Goal: Check status: Check status

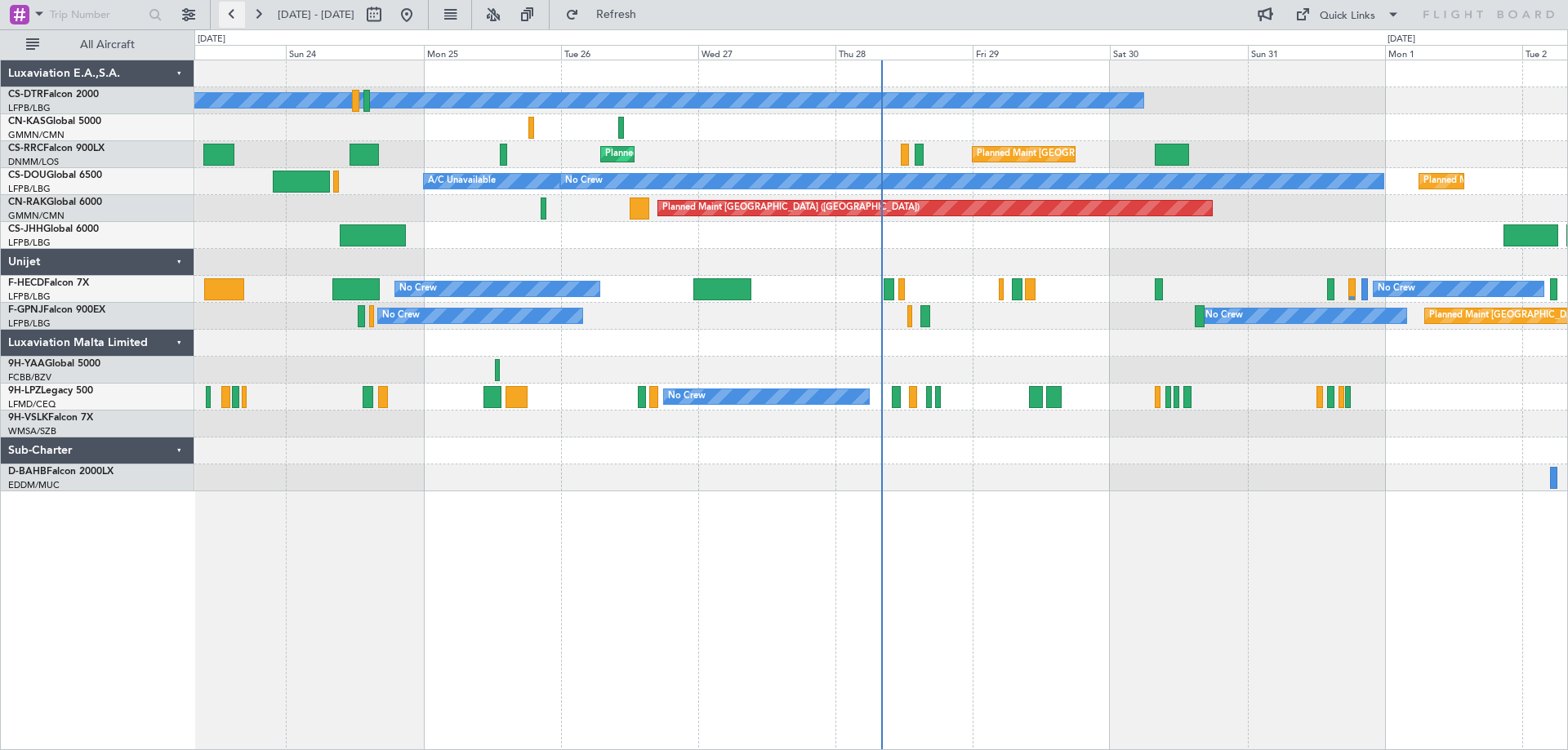
click at [229, 17] on button at bounding box center [232, 15] width 26 height 26
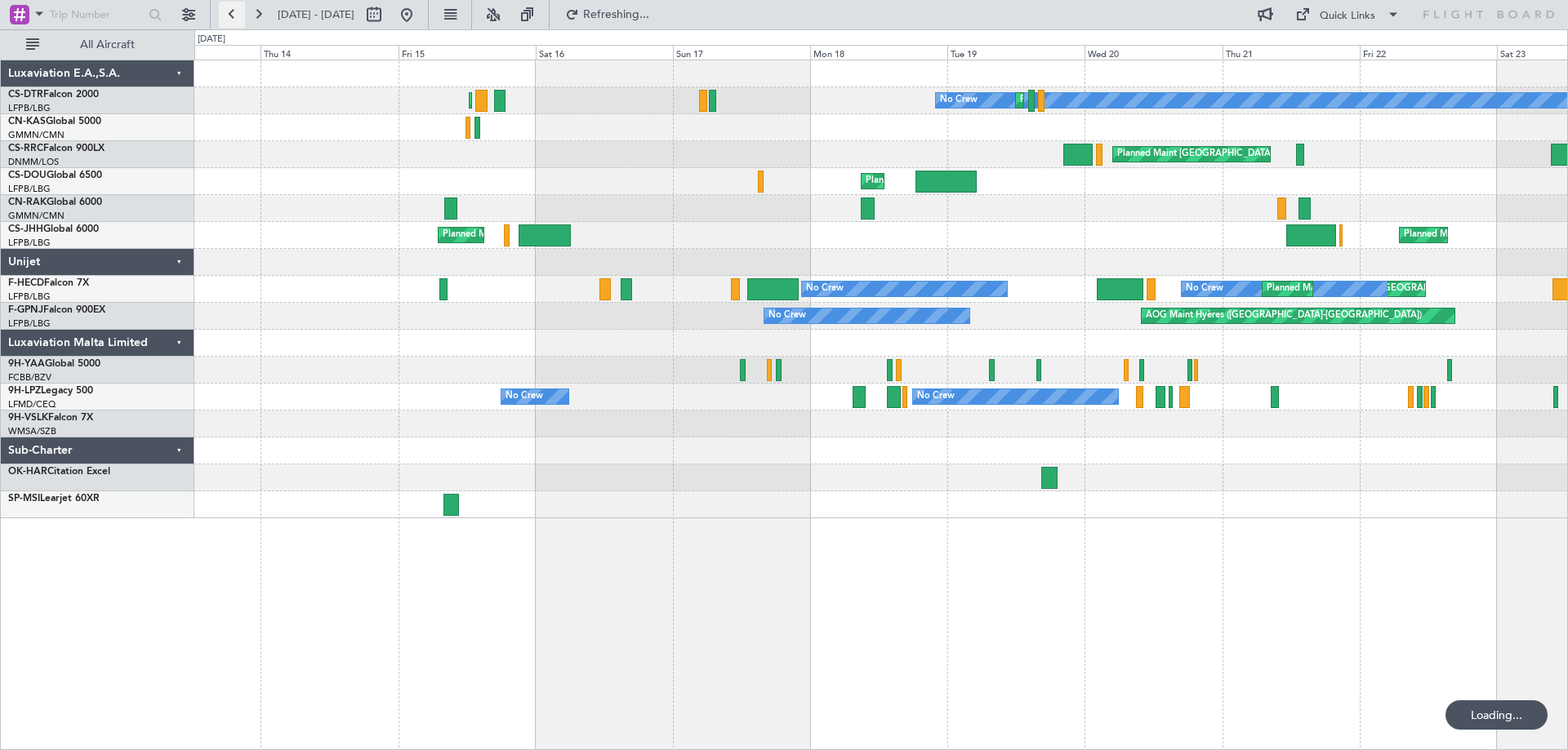
click at [229, 17] on button at bounding box center [232, 15] width 26 height 26
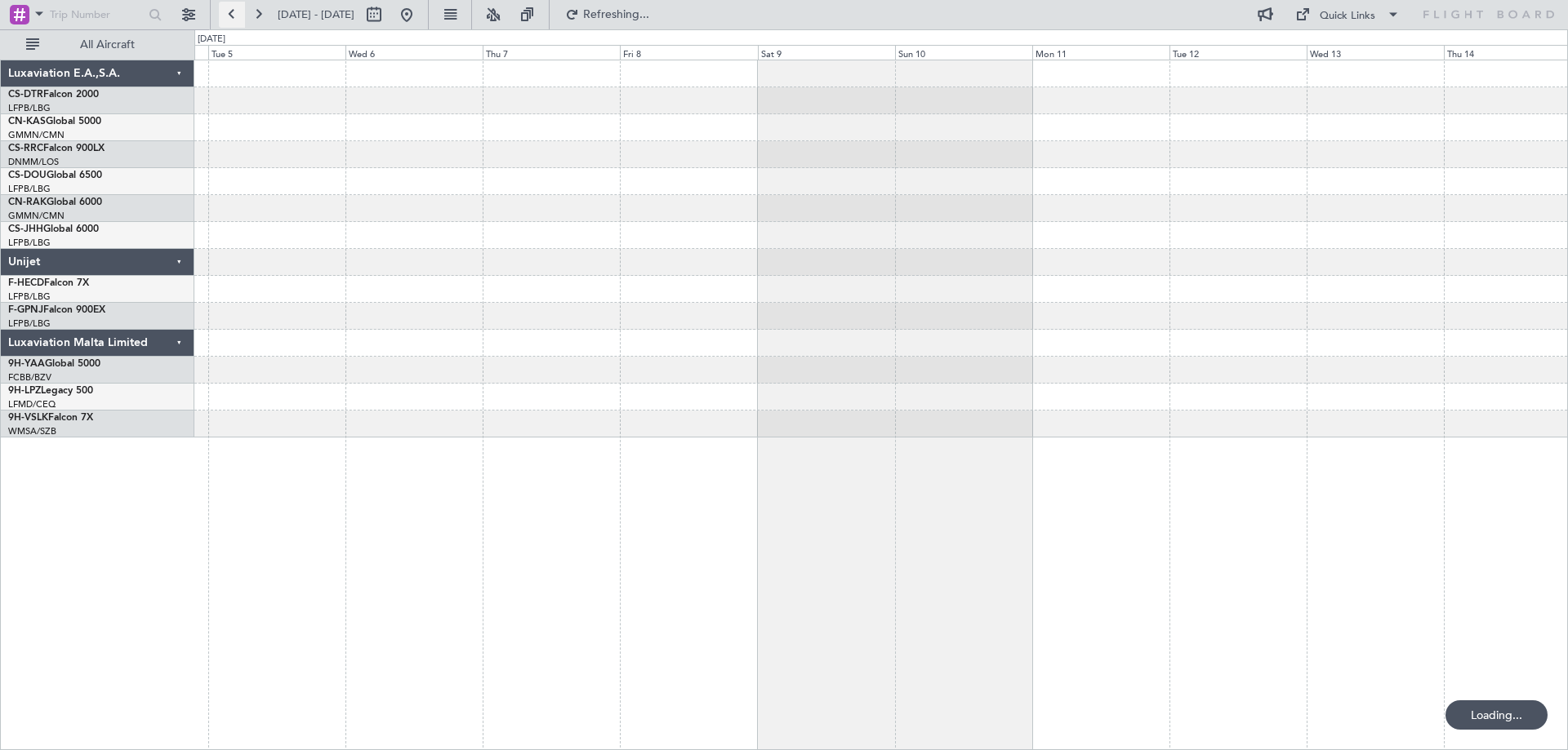
click at [229, 17] on button at bounding box center [232, 15] width 26 height 26
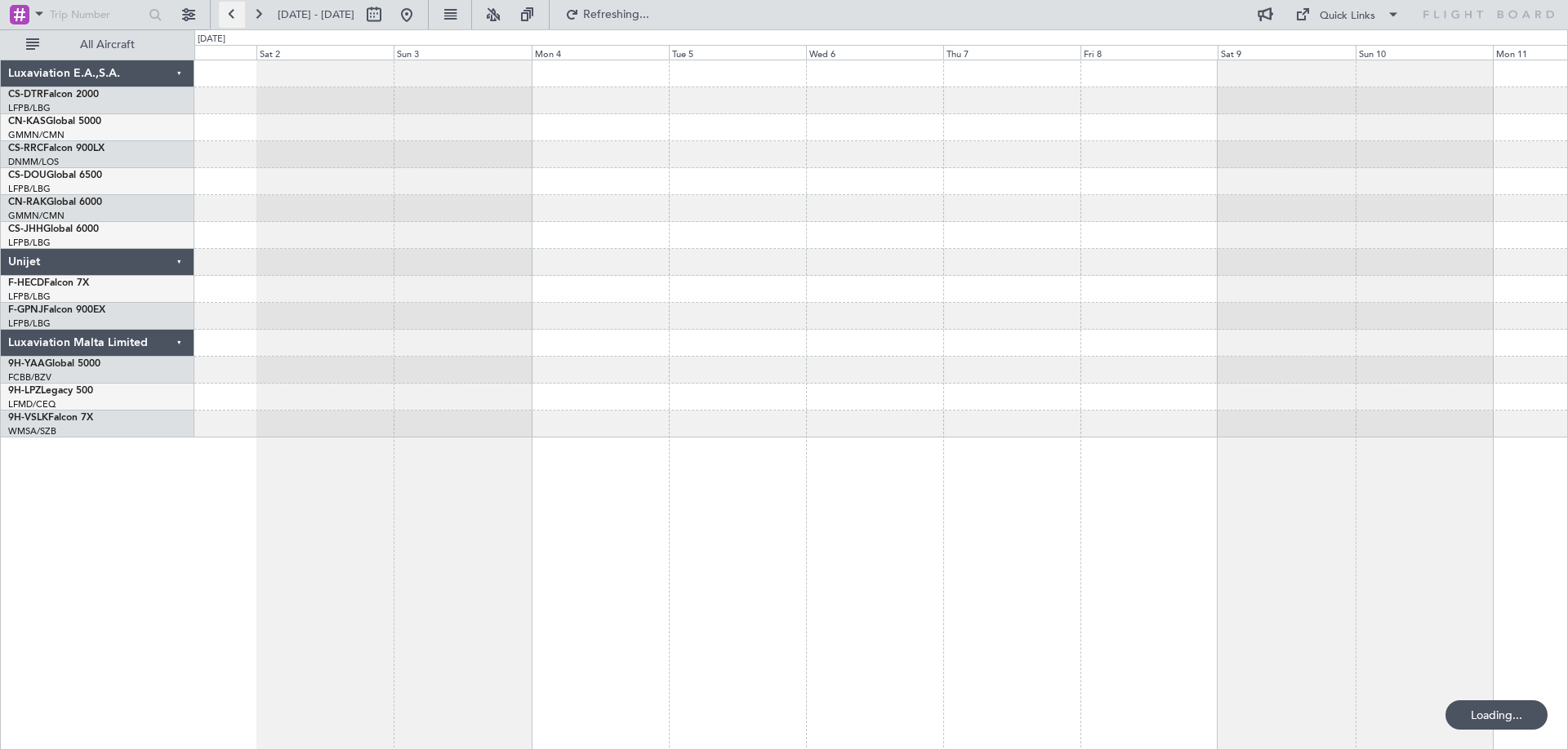
click at [229, 17] on button at bounding box center [232, 15] width 26 height 26
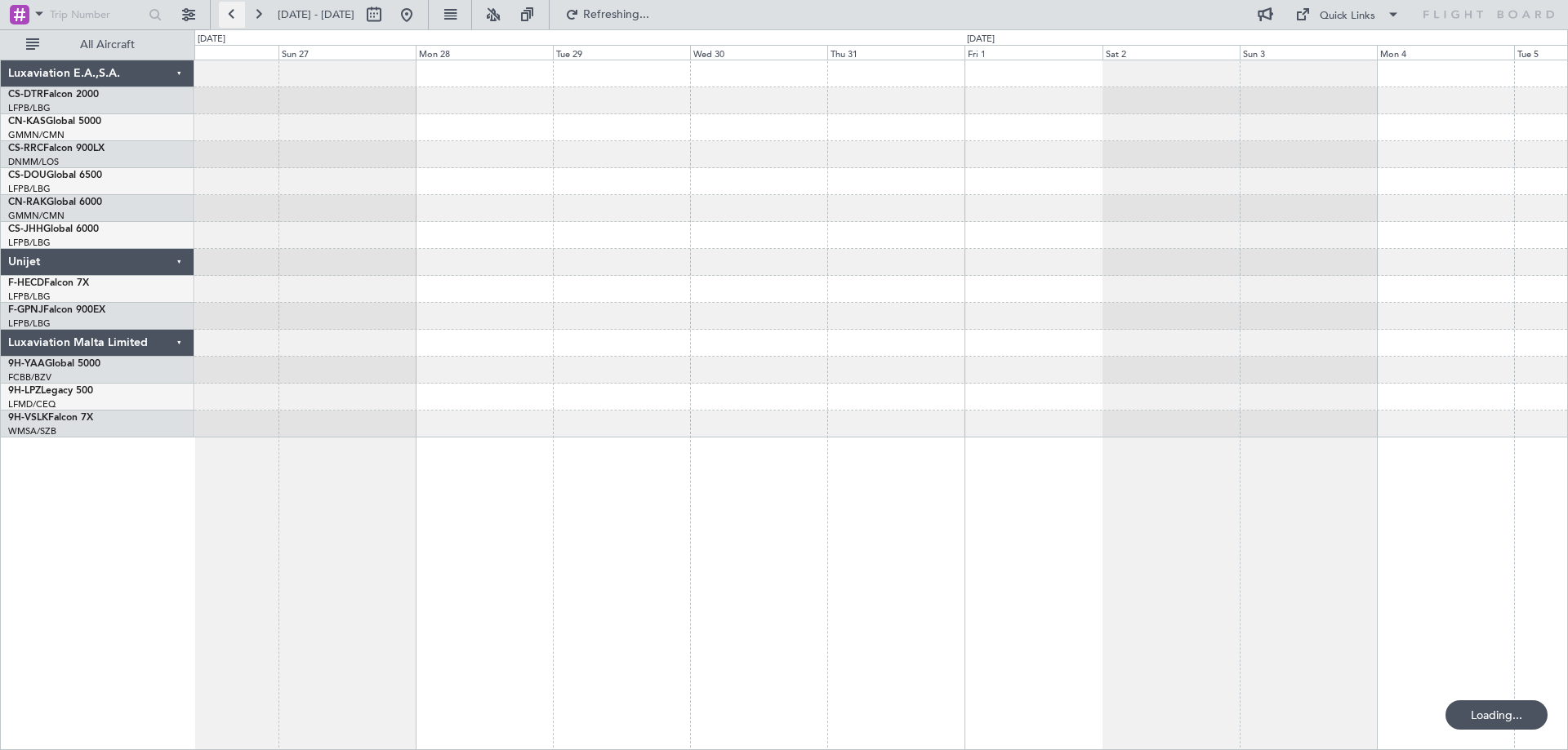
click at [229, 17] on button at bounding box center [232, 15] width 26 height 26
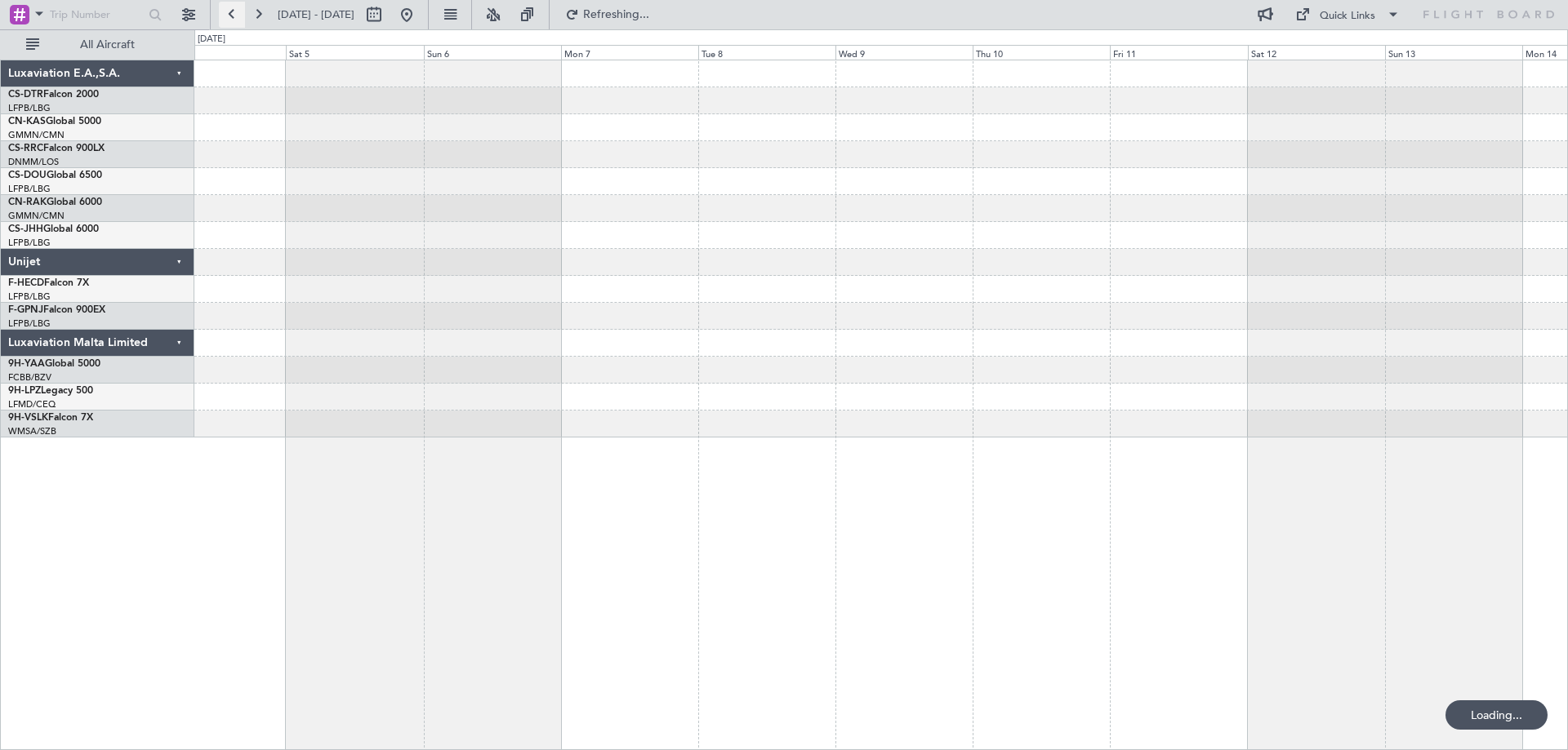
click at [229, 17] on button at bounding box center [232, 15] width 26 height 26
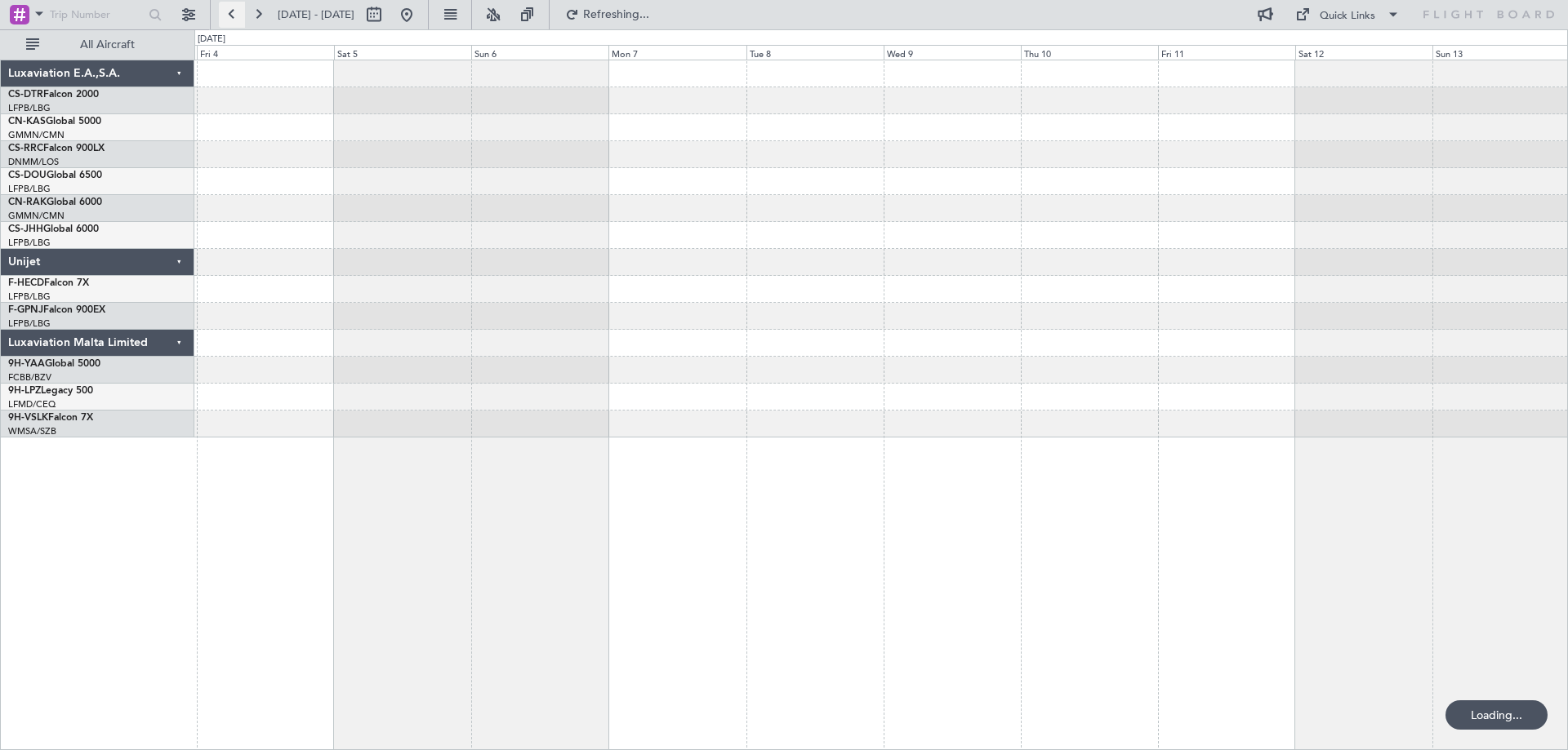
click at [229, 17] on button at bounding box center [232, 15] width 26 height 26
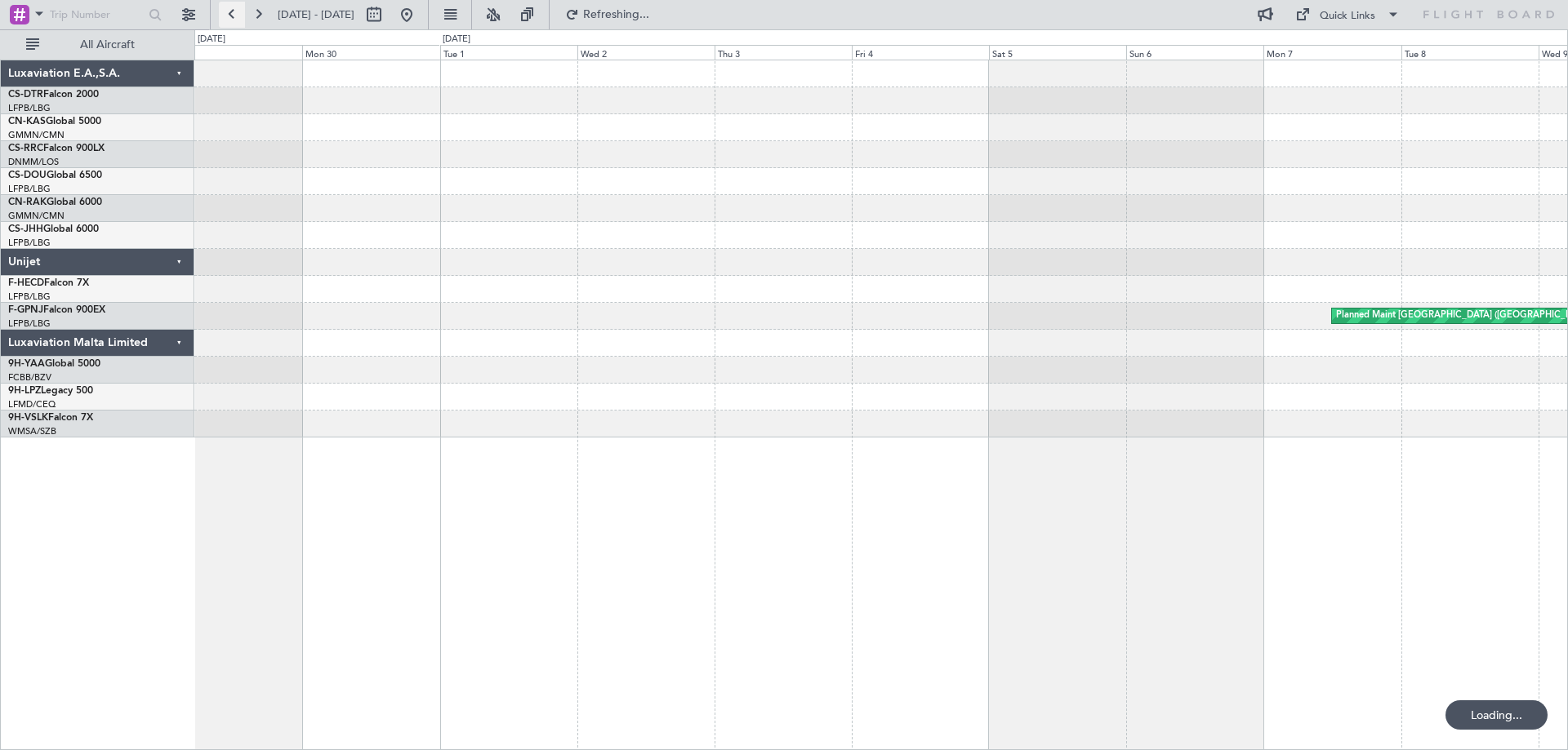
click at [229, 17] on button at bounding box center [232, 15] width 26 height 26
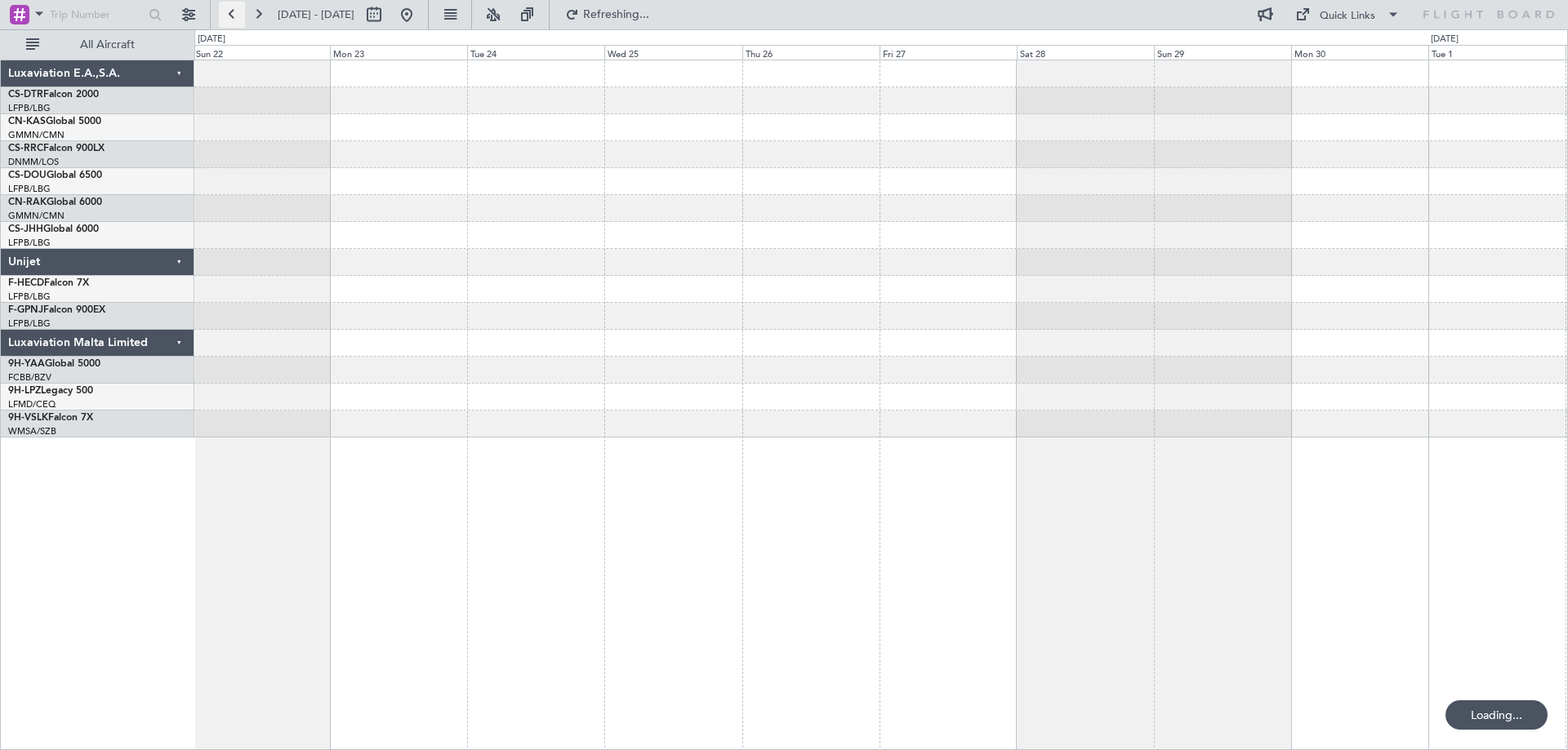
click at [229, 17] on button at bounding box center [232, 15] width 26 height 26
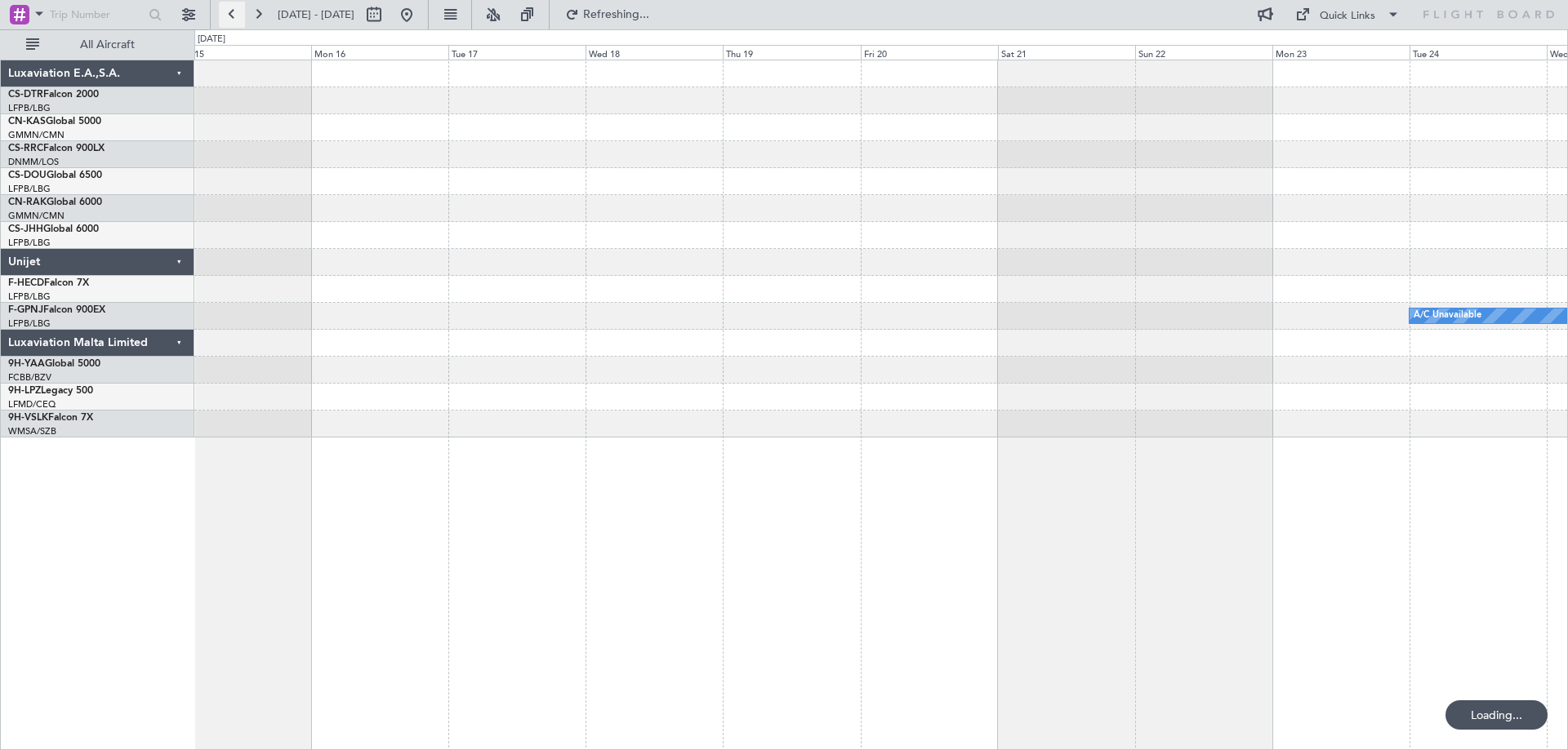
click at [229, 17] on button at bounding box center [232, 15] width 26 height 26
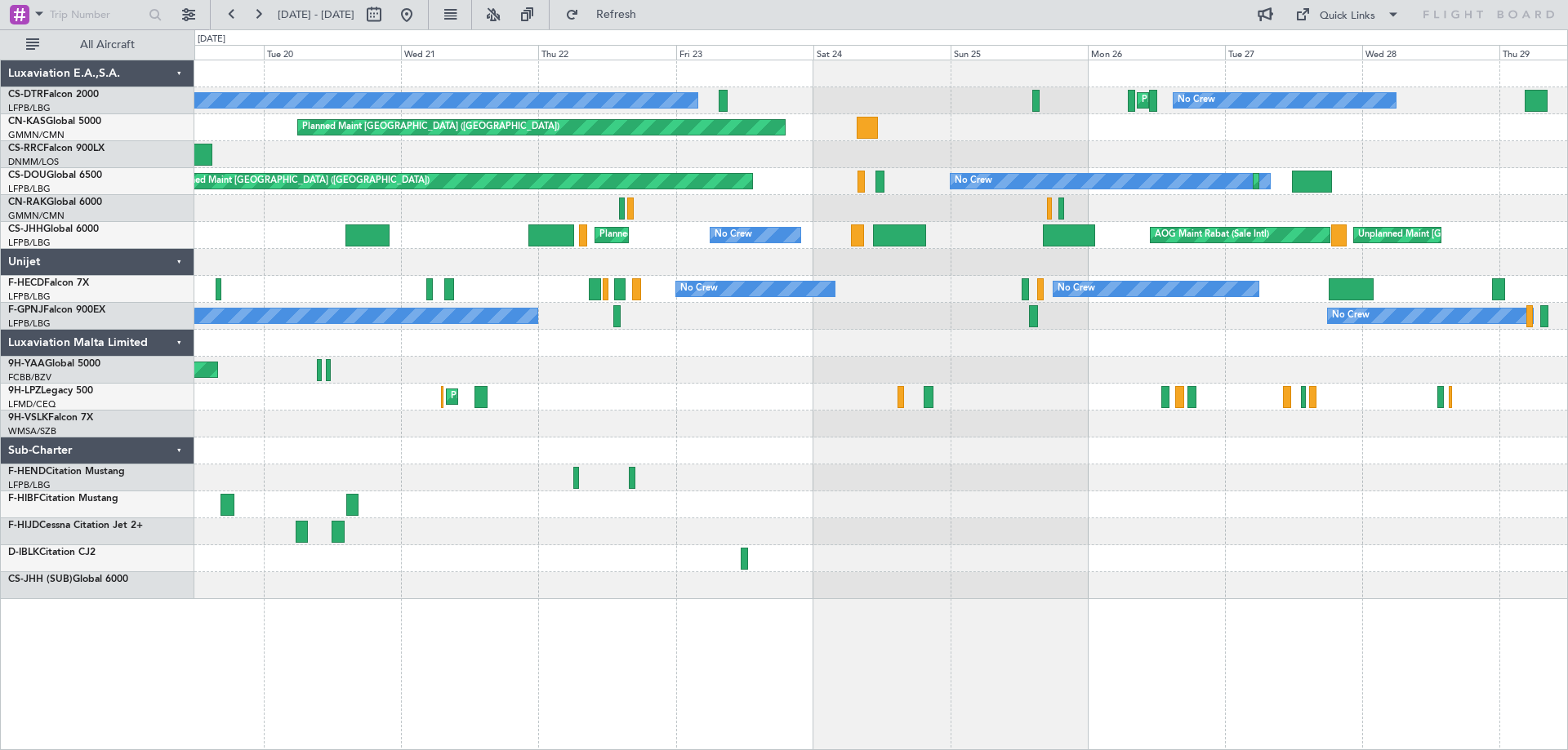
click at [843, 370] on div "AOG Maint Brazzaville (Maya-maya)" at bounding box center [881, 370] width 1373 height 27
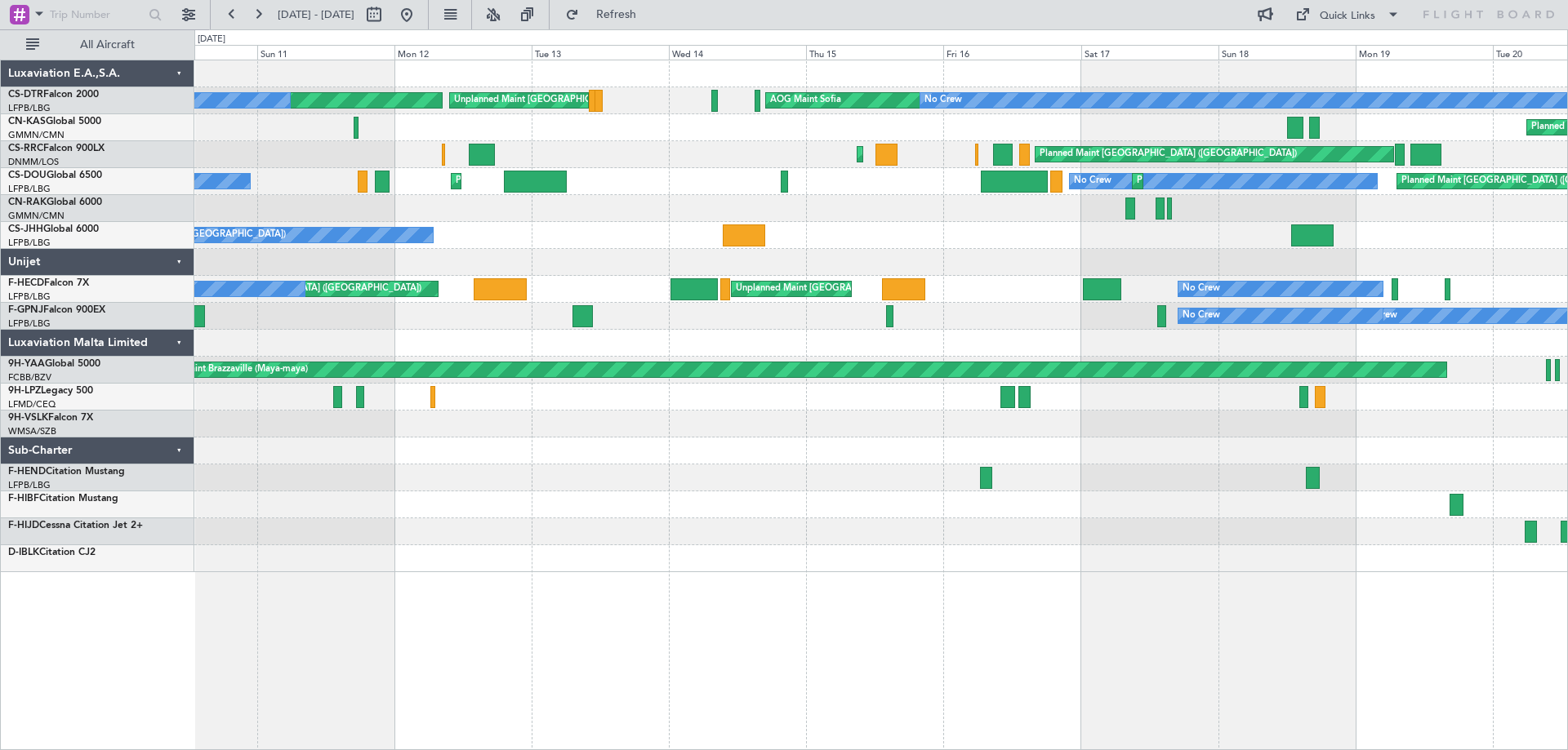
click at [1525, 302] on div "AOG Maint Sofia No Crew Unplanned Maint [GEOGRAPHIC_DATA]-[GEOGRAPHIC_DATA] Pla…" at bounding box center [881, 317] width 1373 height 512
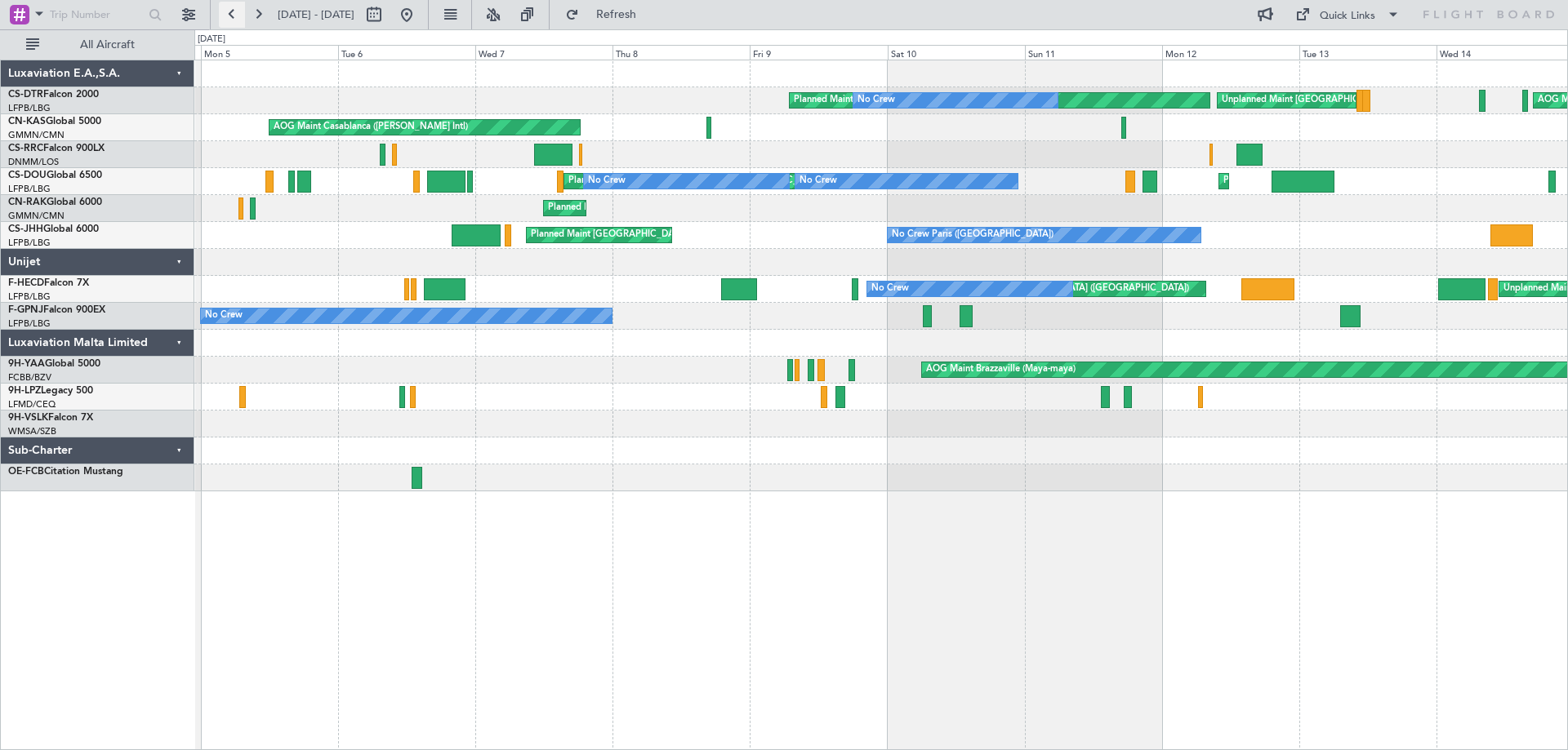
click at [233, 16] on button at bounding box center [232, 15] width 26 height 26
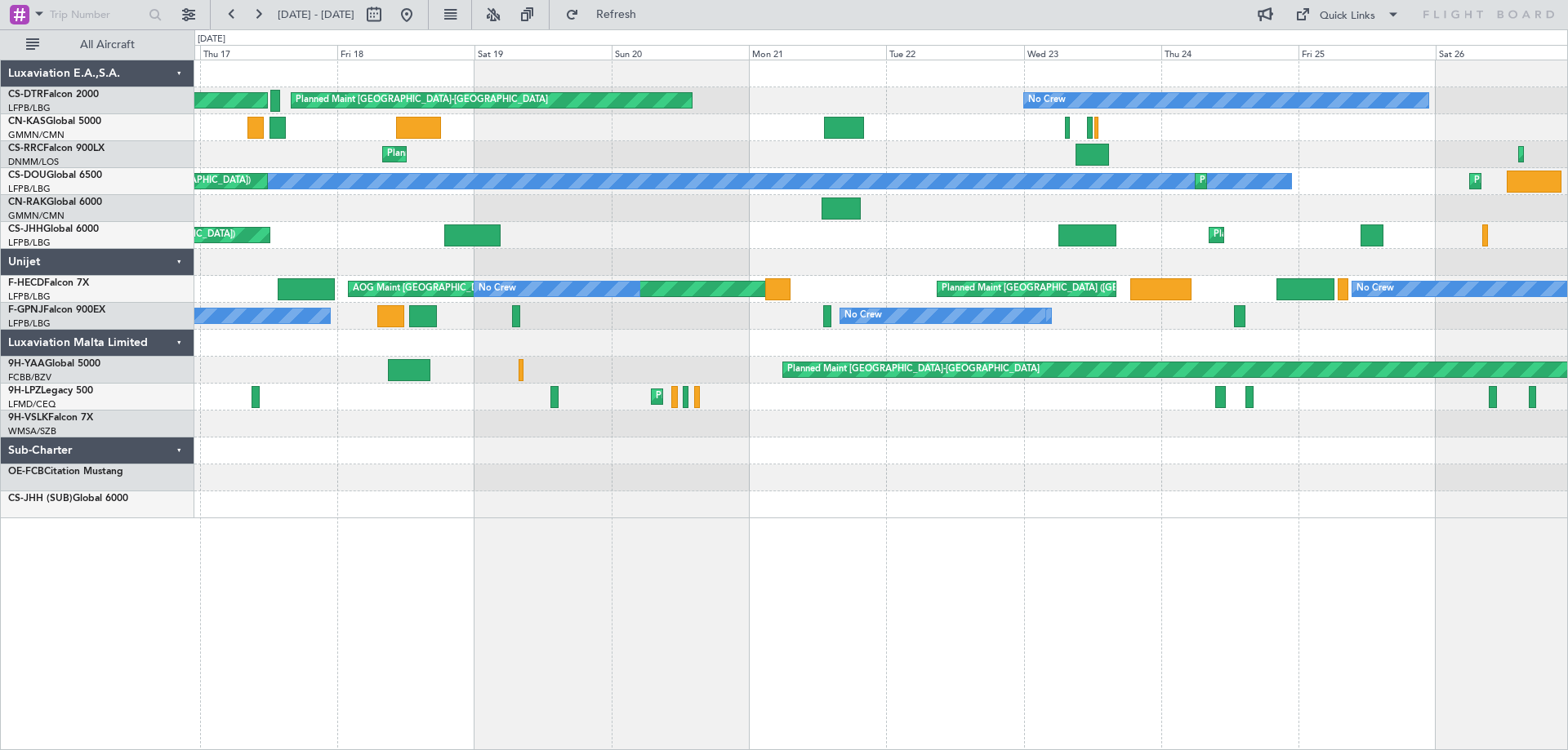
click at [1502, 229] on div "No Crew Planned Maint [GEOGRAPHIC_DATA]-[GEOGRAPHIC_DATA] Planned Maint [GEOGRA…" at bounding box center [881, 290] width 1373 height 458
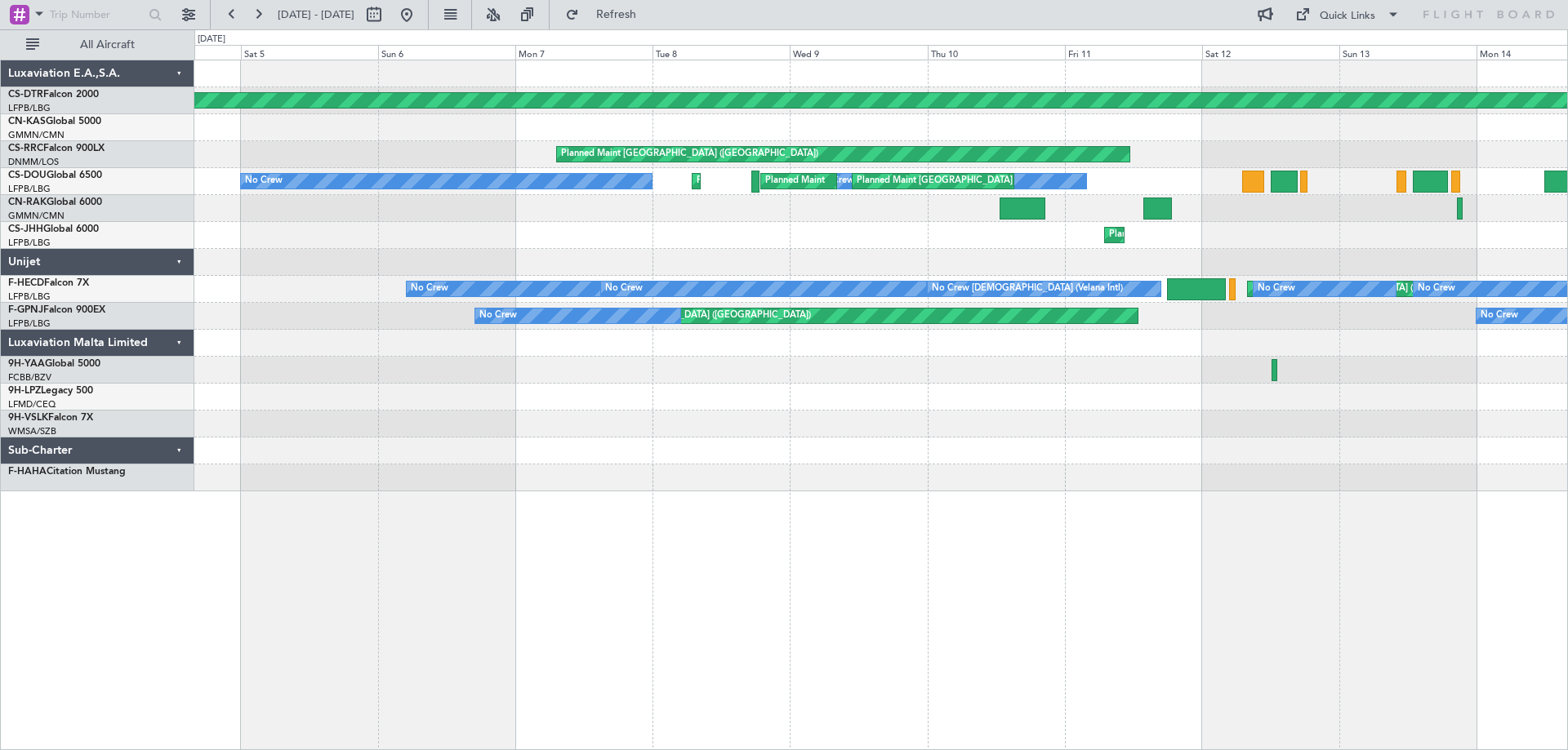
click at [1567, 197] on div "Planned Maint [GEOGRAPHIC_DATA]-[GEOGRAPHIC_DATA] Planned Maint [GEOGRAPHIC_DAT…" at bounding box center [784, 390] width 1568 height 721
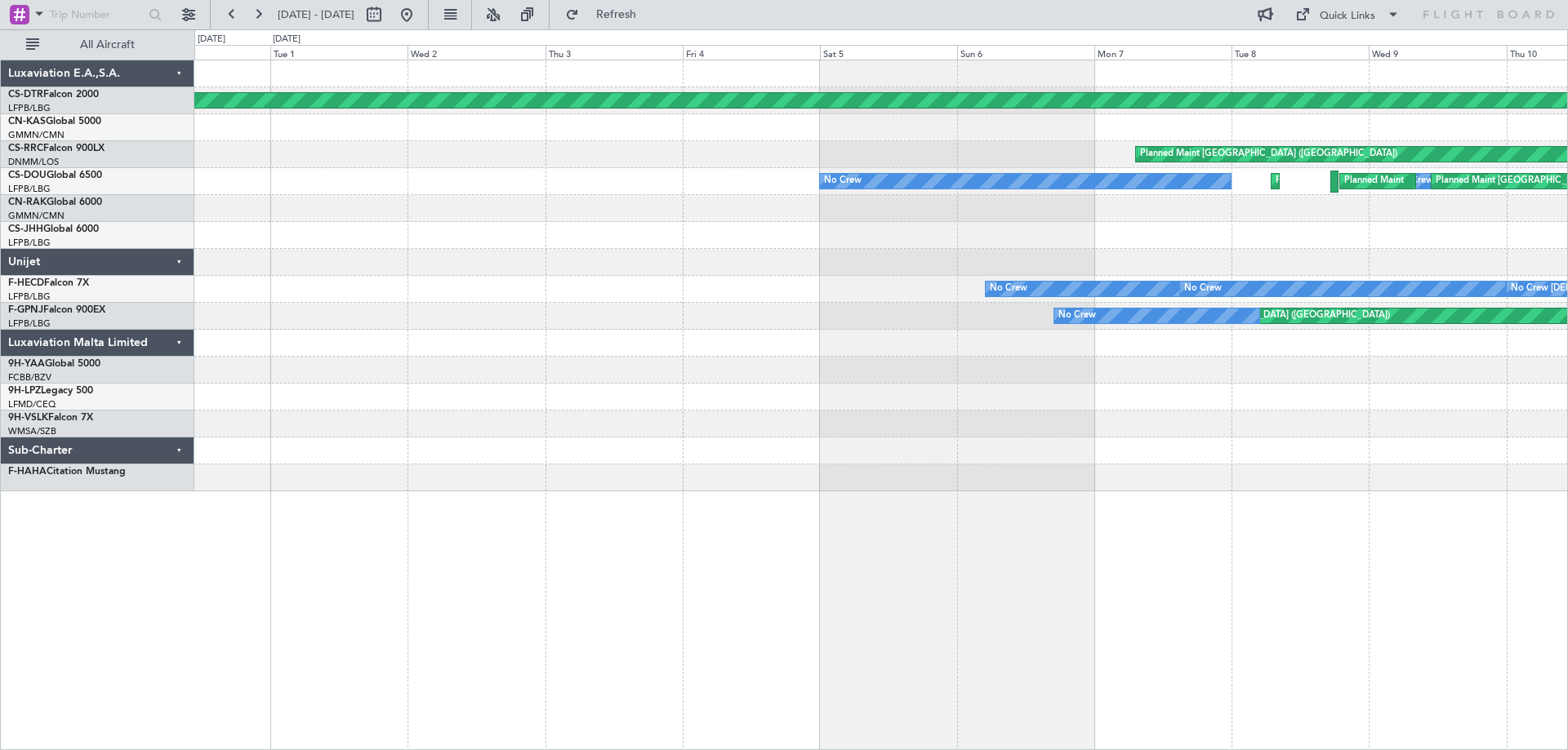
click at [1567, 247] on div "Planned Maint [GEOGRAPHIC_DATA]-[GEOGRAPHIC_DATA] Planned Maint [GEOGRAPHIC_DAT…" at bounding box center [784, 390] width 1568 height 721
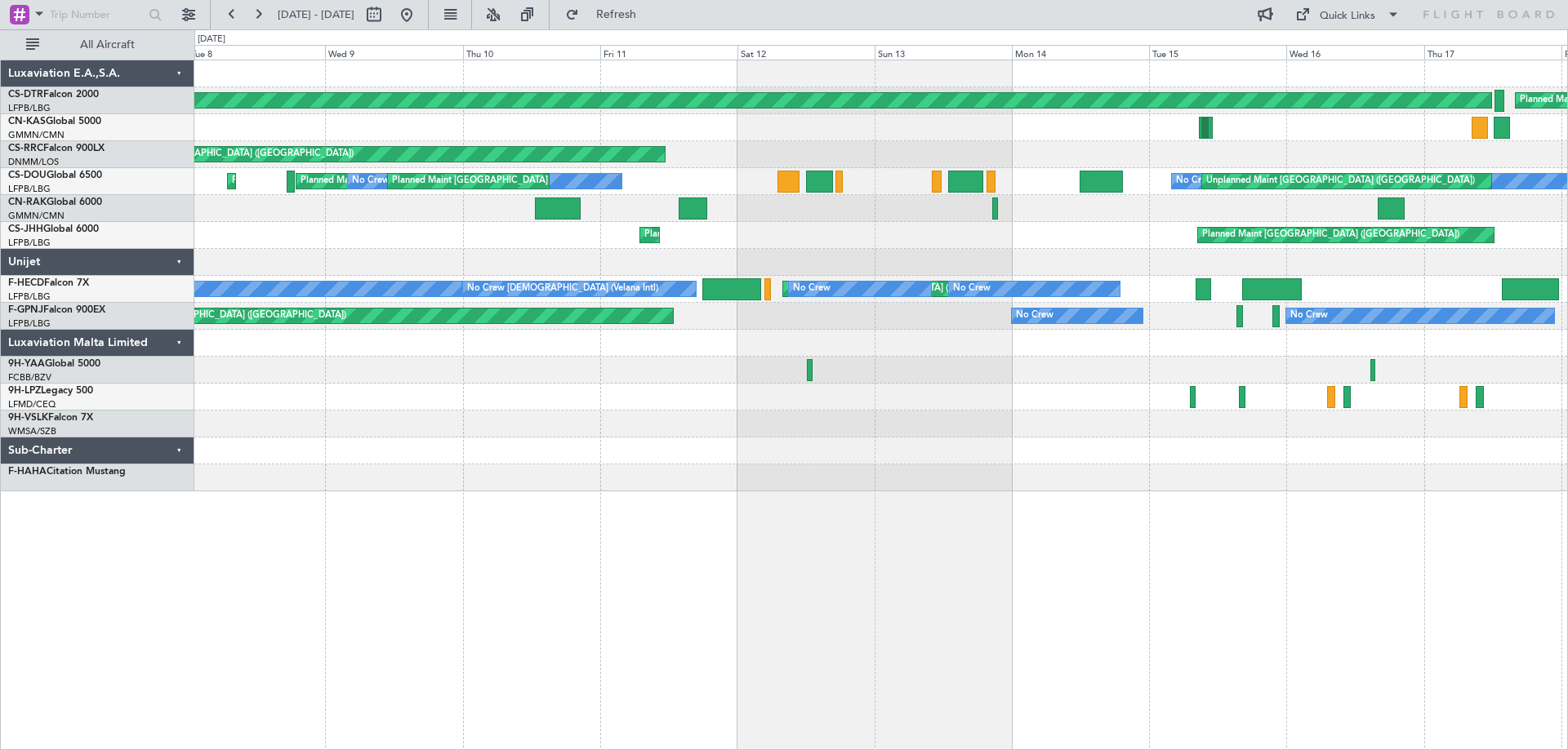
click at [16, 239] on div "Planned Maint [GEOGRAPHIC_DATA]-[GEOGRAPHIC_DATA] Planned Maint [GEOGRAPHIC_DAT…" at bounding box center [784, 390] width 1568 height 721
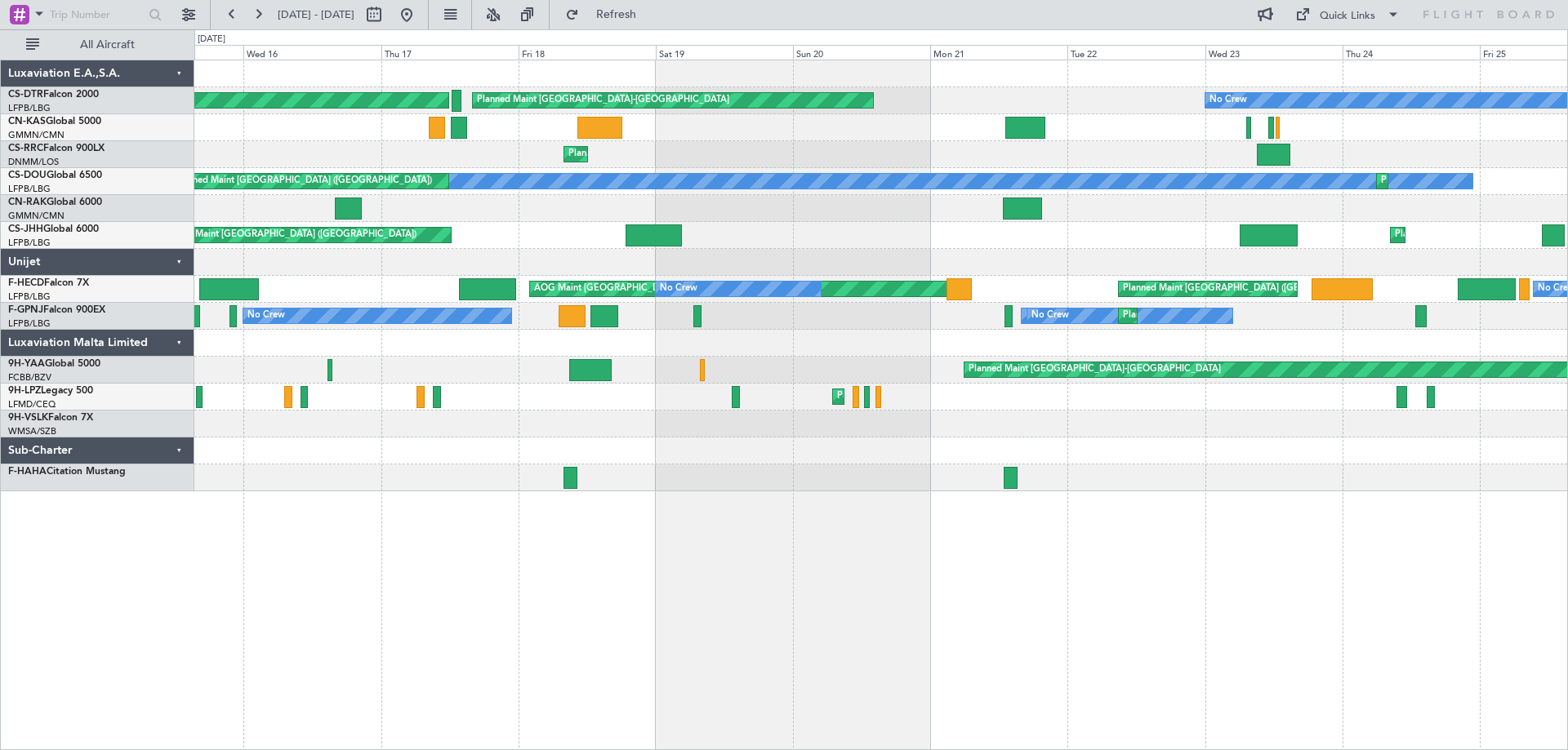
click at [441, 250] on div "Planned Maint [GEOGRAPHIC_DATA]-[GEOGRAPHIC_DATA] Planned Maint [GEOGRAPHIC_DAT…" at bounding box center [881, 276] width 1373 height 431
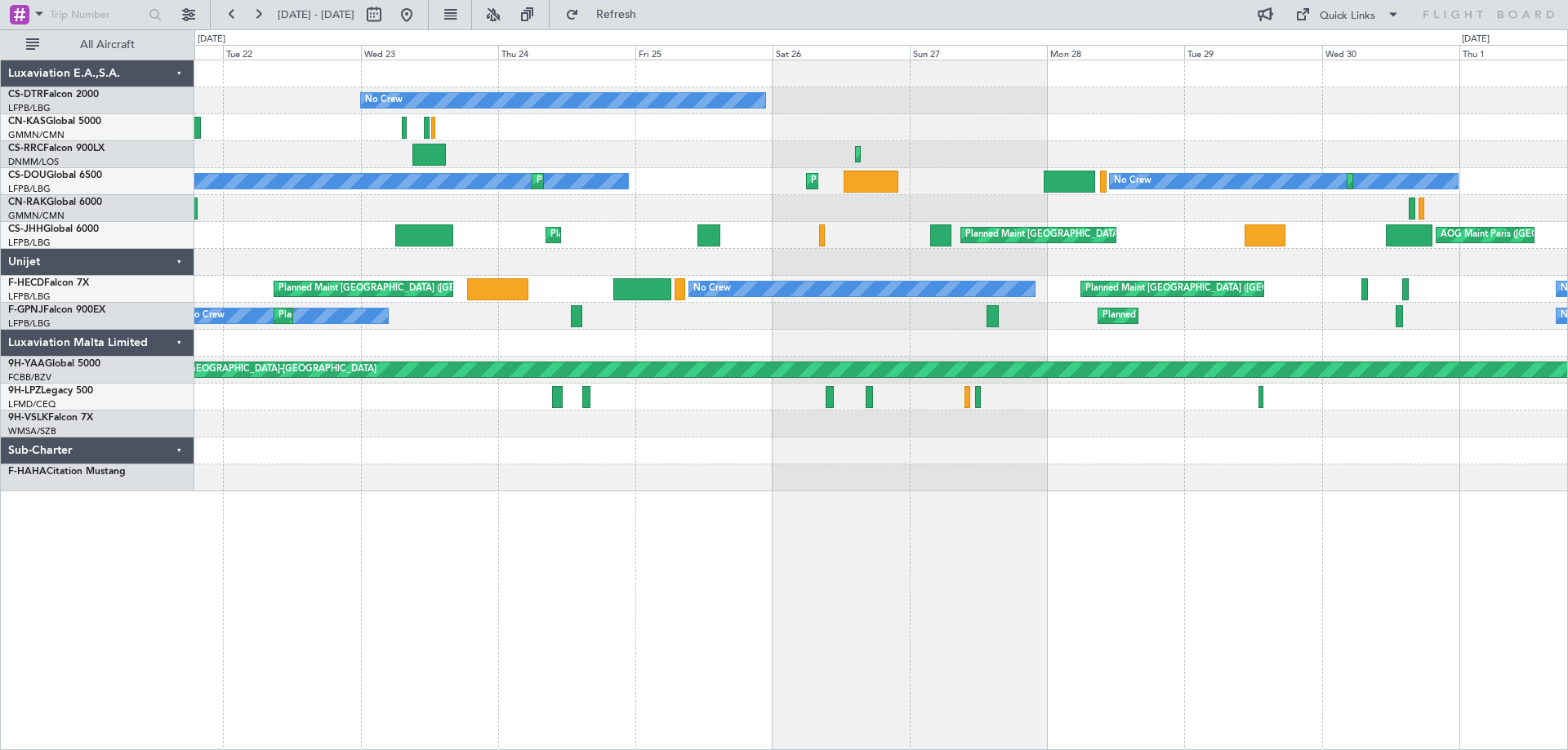
click at [258, 258] on div "No Crew Planned Maint [GEOGRAPHIC_DATA]-[GEOGRAPHIC_DATA] No Crew Planned Maint…" at bounding box center [881, 276] width 1373 height 431
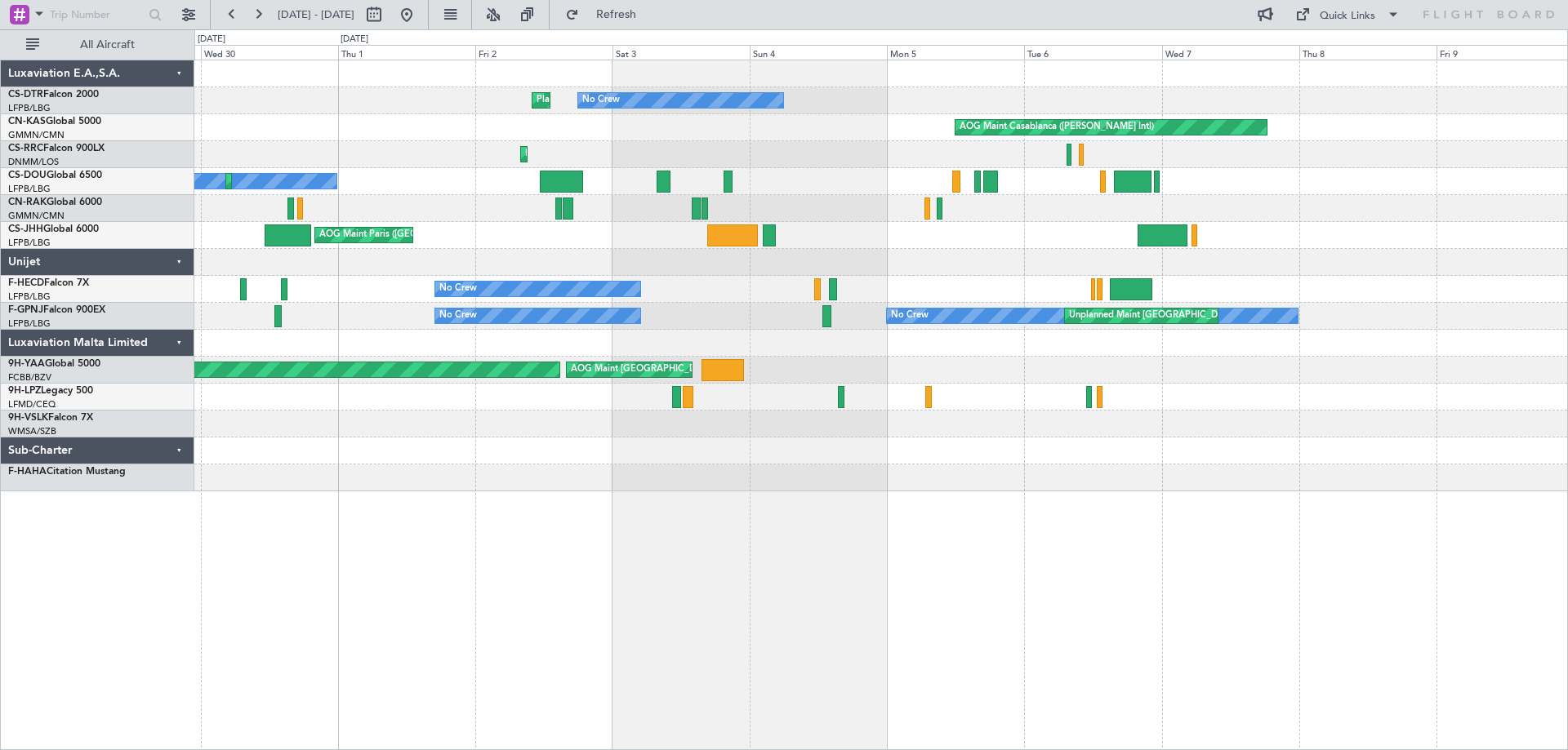
click at [763, 311] on div "Planned Maint [GEOGRAPHIC_DATA]-[GEOGRAPHIC_DATA] No Crew AOG Maint Casablanca …" at bounding box center [881, 276] width 1373 height 431
click at [872, 329] on div "Planned Maint [GEOGRAPHIC_DATA]-[GEOGRAPHIC_DATA] No Crew AOG Maint Casablanca …" at bounding box center [881, 276] width 1373 height 431
